Goal: Task Accomplishment & Management: Manage account settings

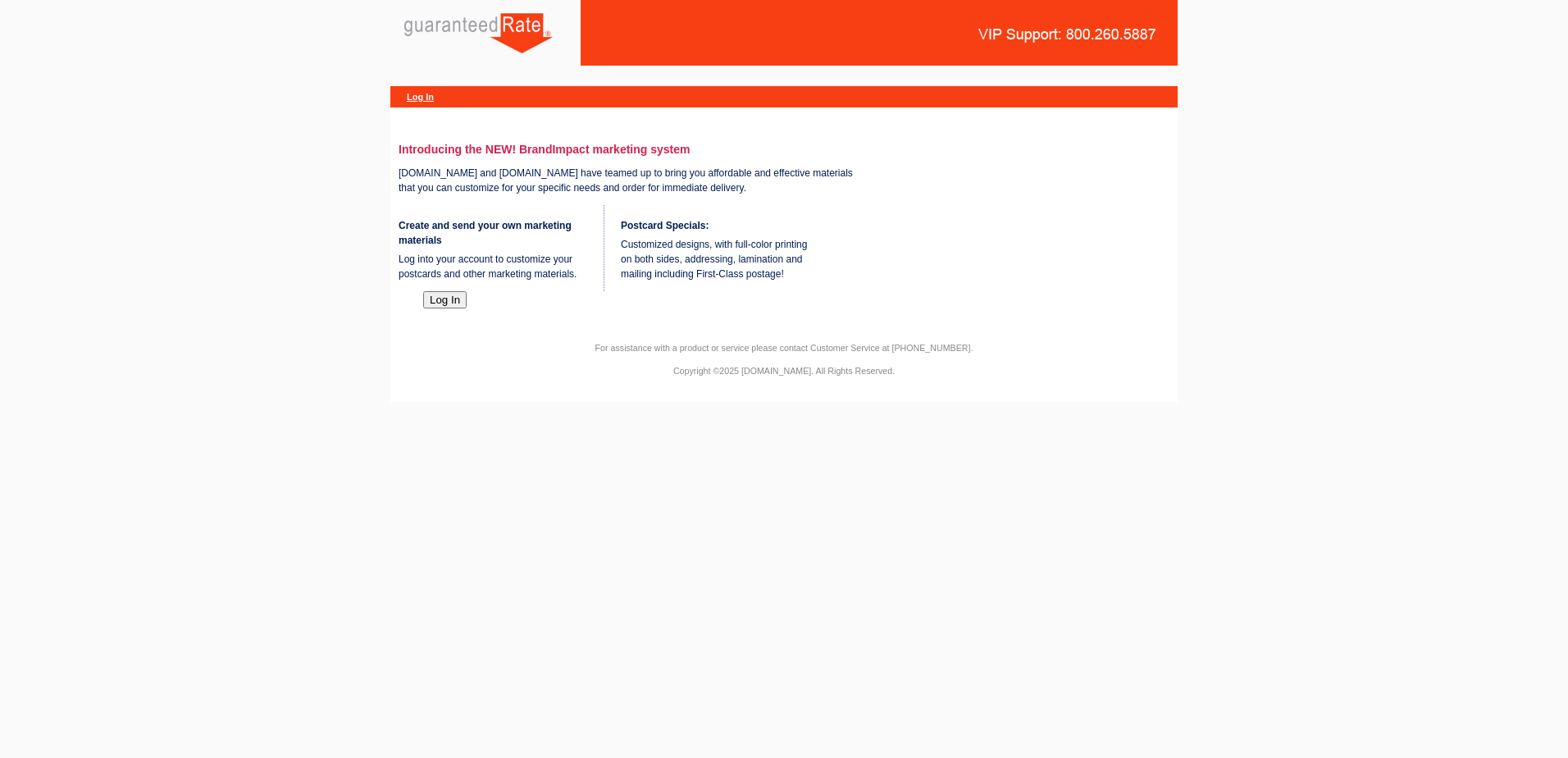
click at [437, 309] on button "Log In" at bounding box center [444, 300] width 43 height 18
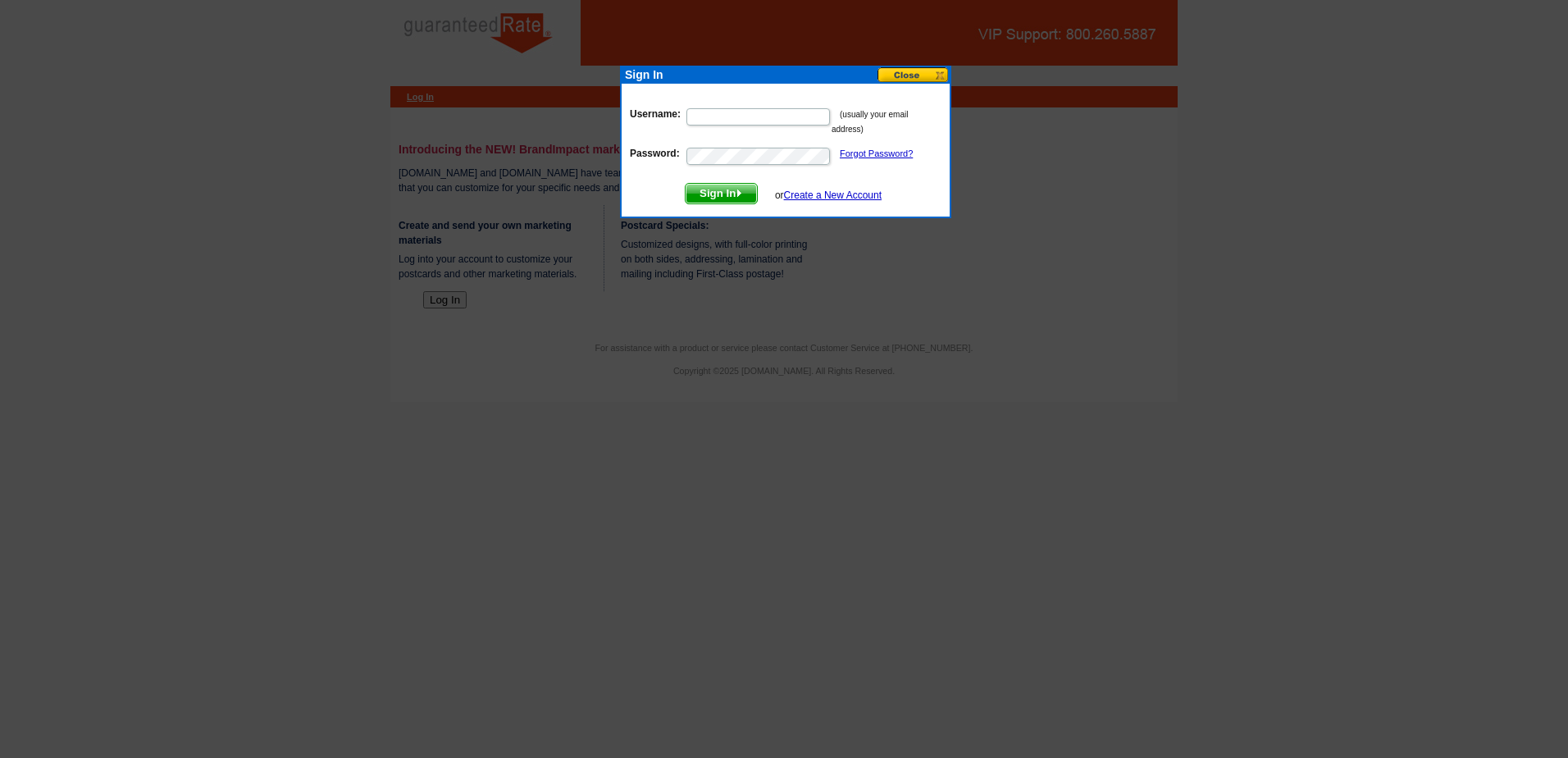
click at [756, 121] on input "Username:" at bounding box center [758, 116] width 143 height 18
click at [706, 103] on form "Username: (usually your email address) Password: Forgot Password? Sign In or Cr…" at bounding box center [785, 152] width 311 height 105
click at [711, 121] on input "Username:" at bounding box center [758, 116] width 143 height 18
click at [762, 113] on input "marketing@rate" at bounding box center [758, 116] width 143 height 18
click at [761, 113] on input "marketing@rate" at bounding box center [758, 116] width 143 height 18
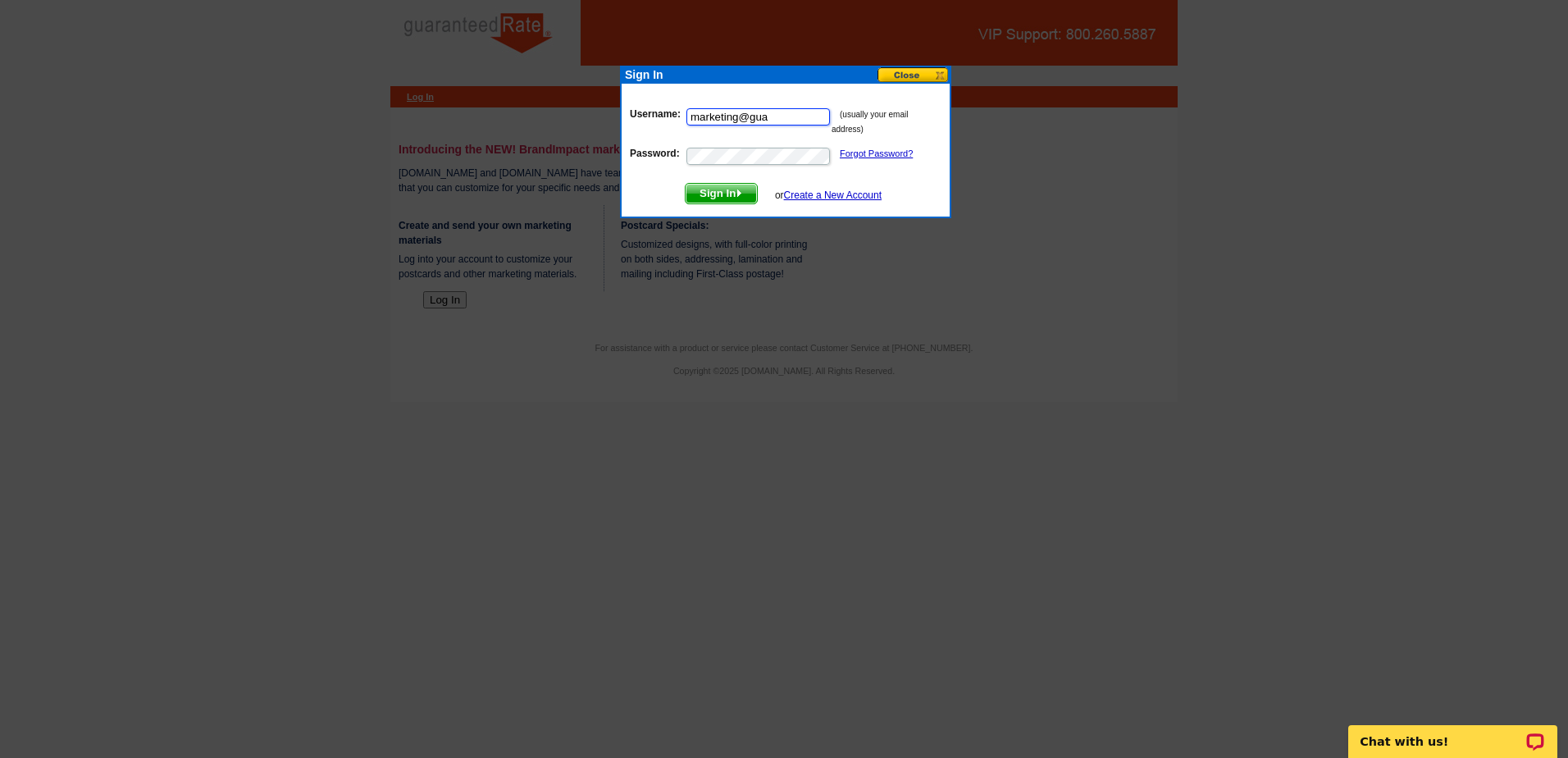
type input "[EMAIL_ADDRESS][DOMAIN_NAME]"
click at [730, 193] on span "Sign In" at bounding box center [721, 193] width 71 height 19
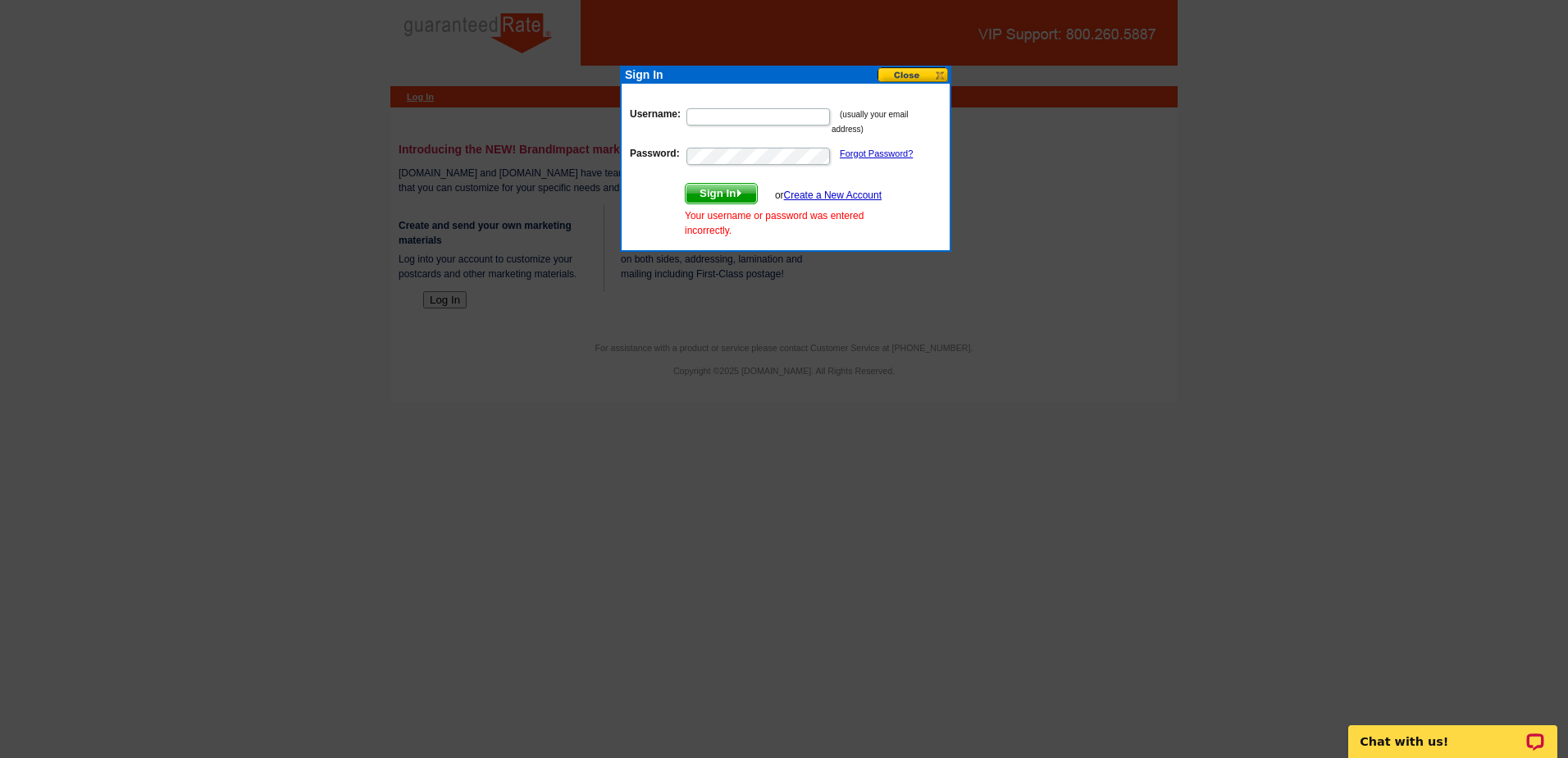
click at [927, 77] on button at bounding box center [914, 75] width 72 height 16
